Goal: Navigation & Orientation: Understand site structure

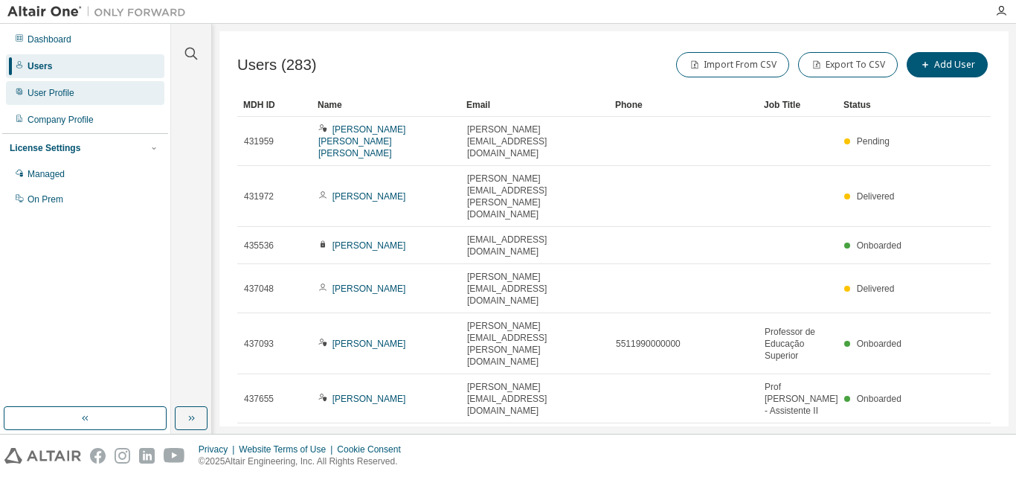
click at [103, 97] on div "User Profile" at bounding box center [85, 93] width 158 height 24
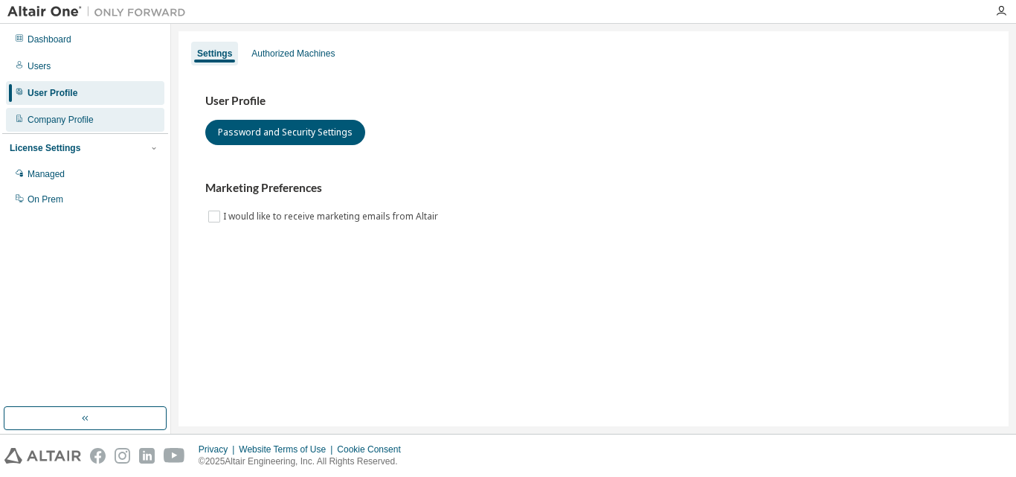
click at [92, 115] on div "Company Profile" at bounding box center [61, 120] width 66 height 12
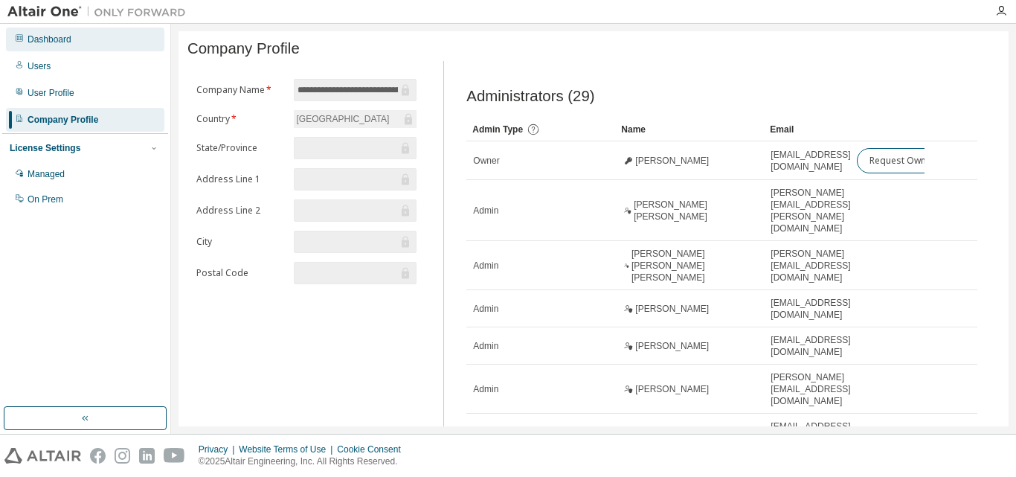
click at [68, 48] on div "Dashboard" at bounding box center [85, 40] width 158 height 24
